Goal: Find specific page/section: Find specific page/section

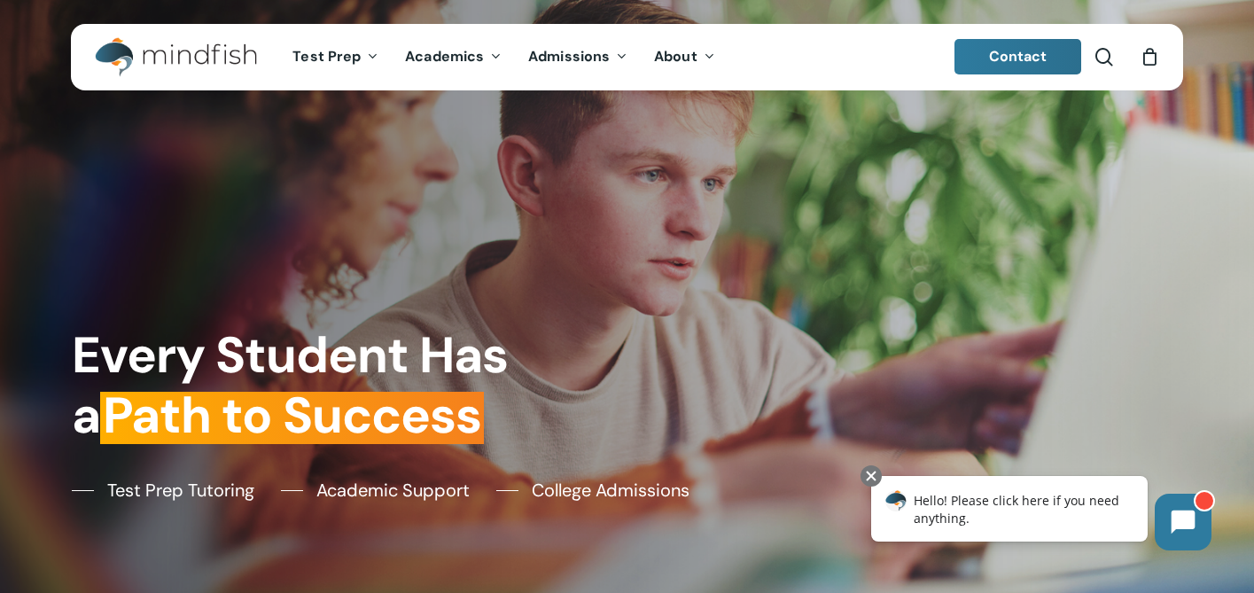
click at [1003, 49] on span "Contact" at bounding box center [1018, 56] width 58 height 19
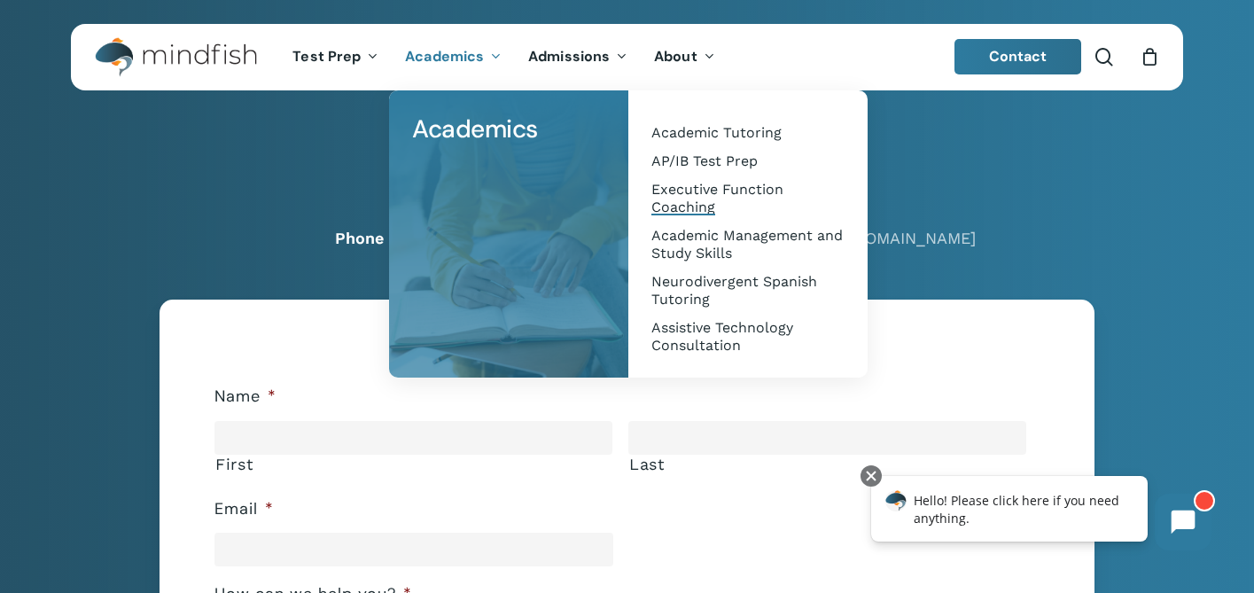
click at [682, 197] on span "Executive Function Coaching" at bounding box center [717, 198] width 132 height 35
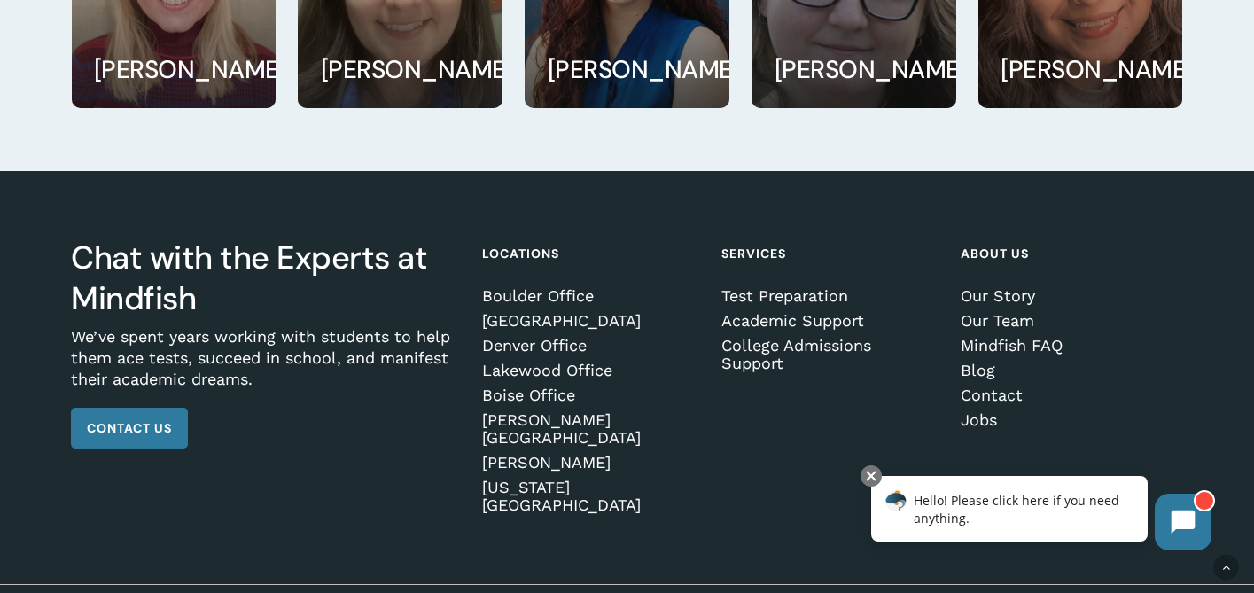
scroll to position [3220, 0]
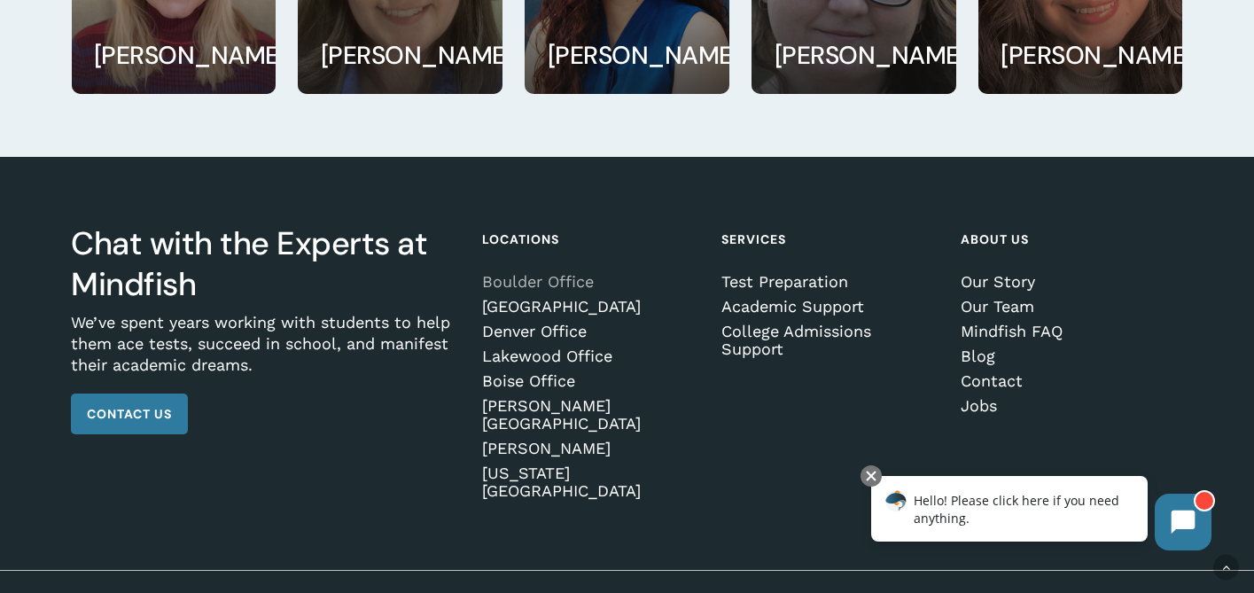
click at [504, 282] on link "Boulder Office" at bounding box center [590, 282] width 217 height 18
